Goal: Find specific page/section: Find specific page/section

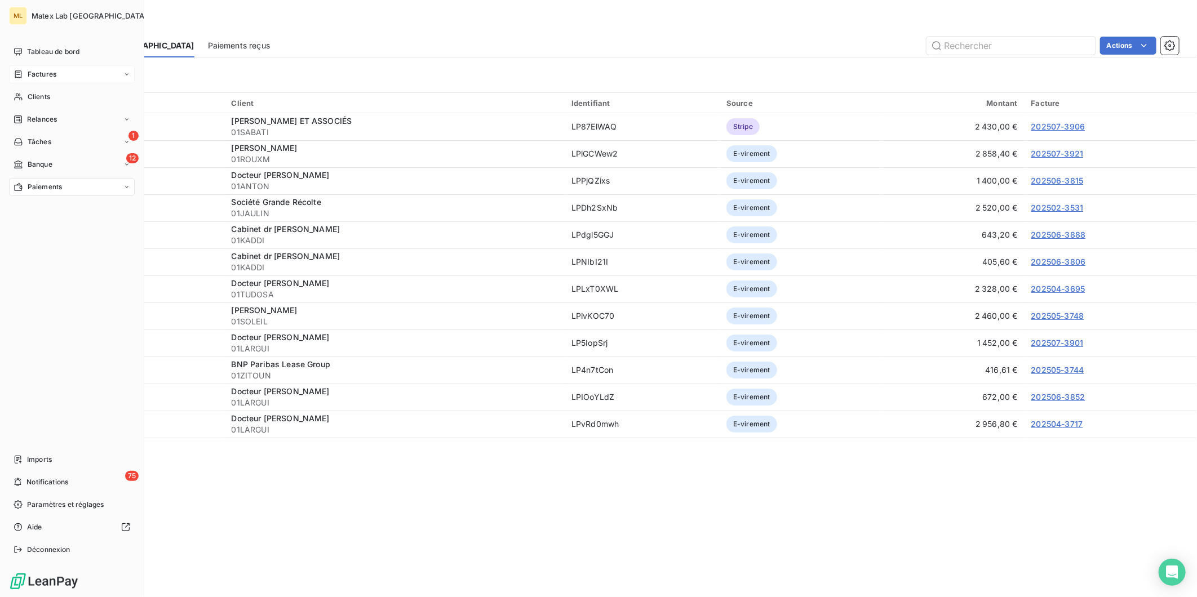
click at [37, 69] on span "Factures" at bounding box center [42, 74] width 29 height 10
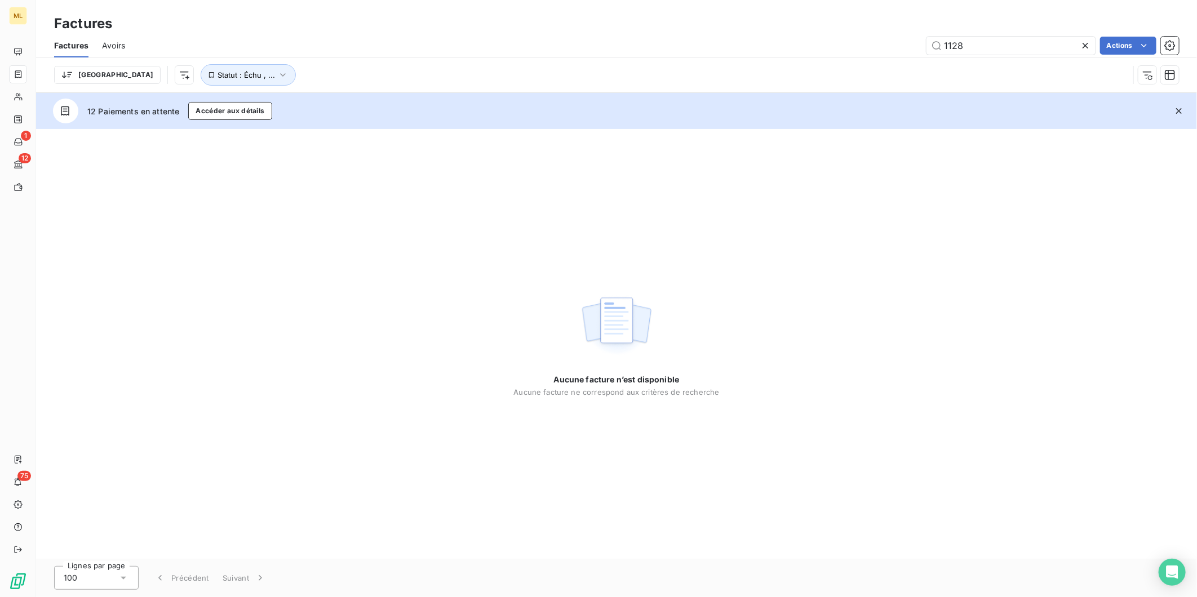
drag, startPoint x: 992, startPoint y: 42, endPoint x: 900, endPoint y: 46, distance: 92.5
click at [900, 46] on div "1128 Actions" at bounding box center [659, 46] width 1040 height 18
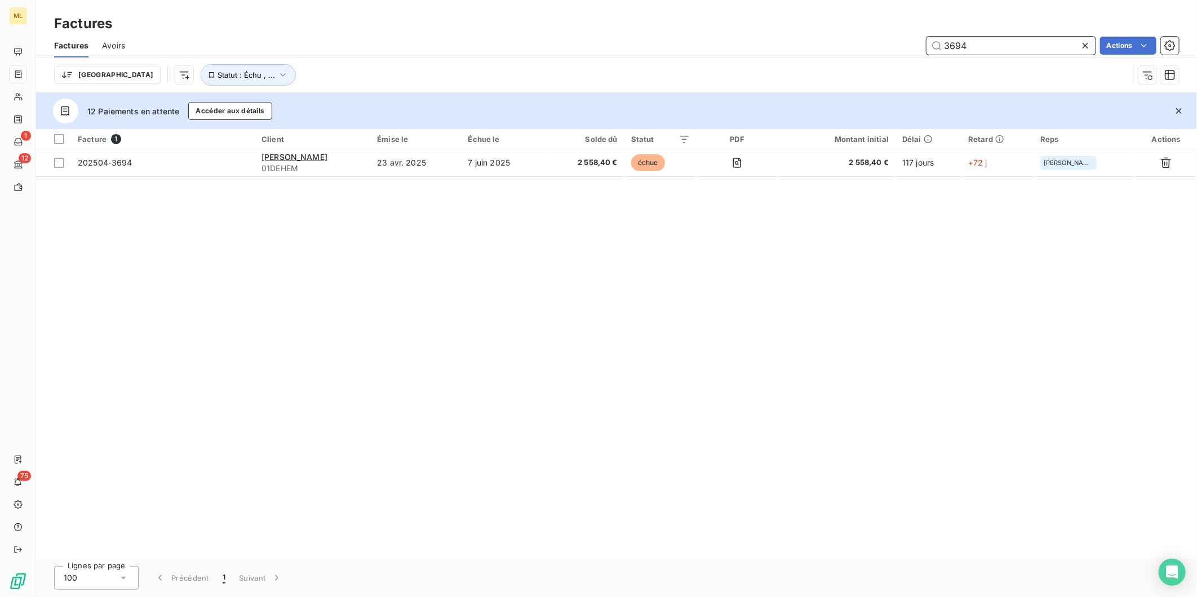
drag, startPoint x: 984, startPoint y: 40, endPoint x: 882, endPoint y: 41, distance: 102.0
click at [882, 41] on div "3694 Actions" at bounding box center [659, 46] width 1040 height 18
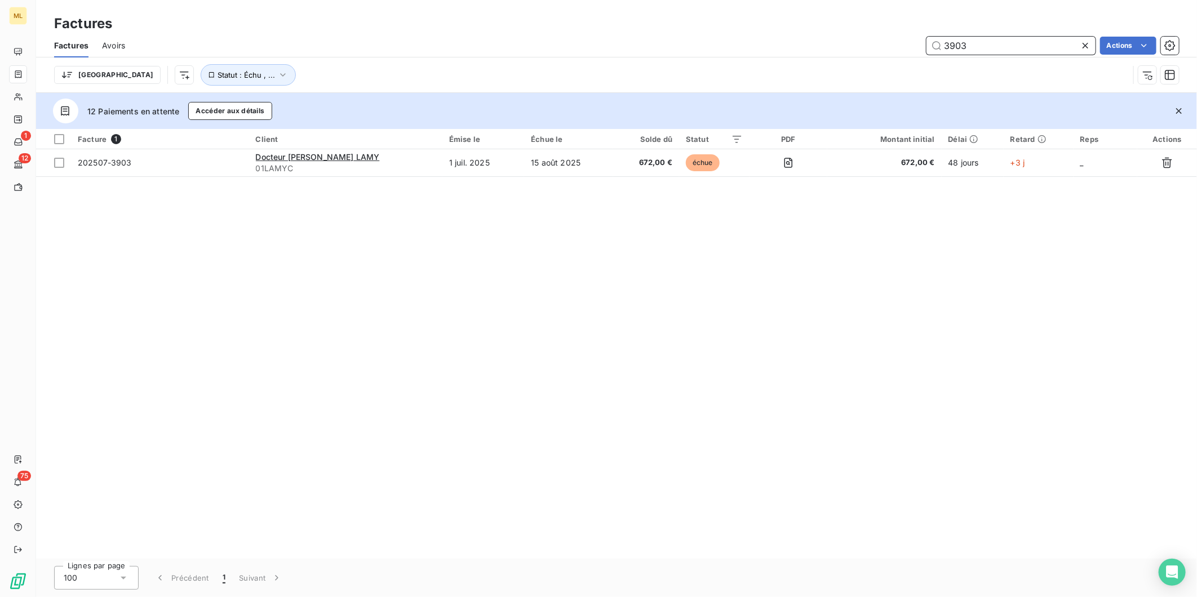
type input "3903"
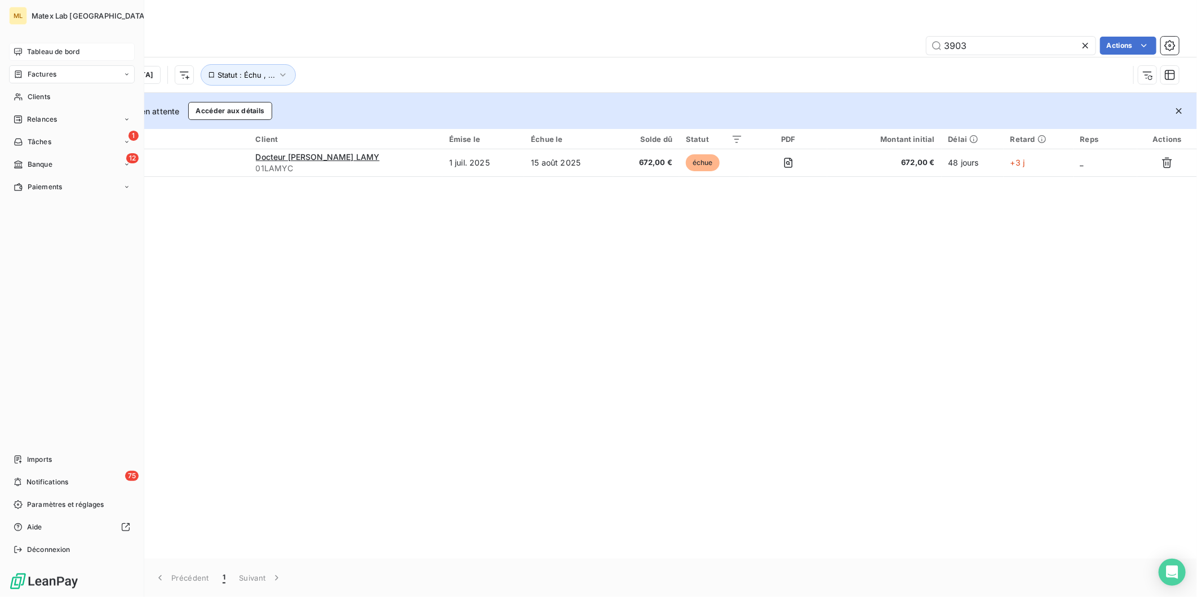
click at [47, 48] on span "Tableau de bord" at bounding box center [53, 52] width 52 height 10
